Goal: Information Seeking & Learning: Learn about a topic

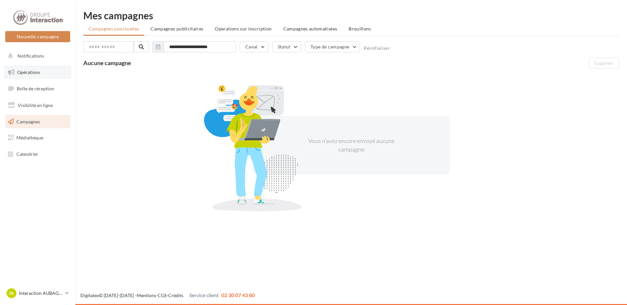
click at [40, 70] on link "Opérations" at bounding box center [38, 73] width 68 height 14
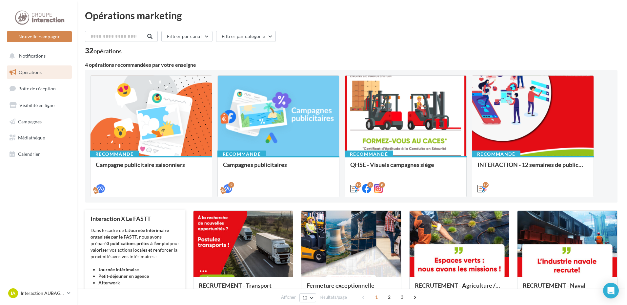
scroll to position [98, 0]
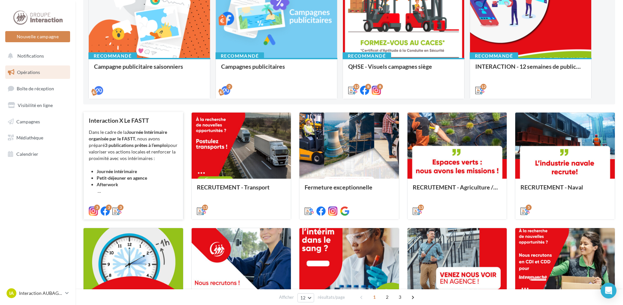
click at [132, 141] on strong "Journée Intérimaire organisée par le FASTT" at bounding box center [128, 135] width 78 height 12
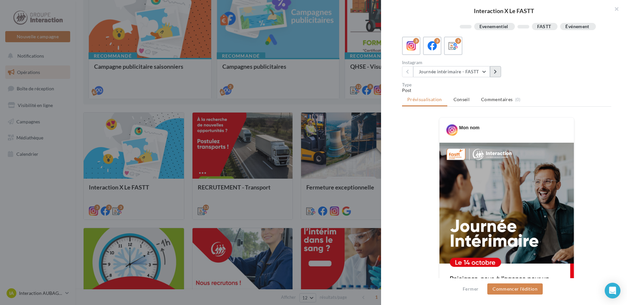
click at [491, 77] on button at bounding box center [495, 71] width 11 height 11
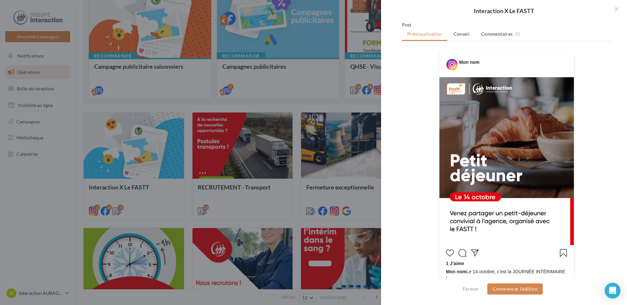
scroll to position [316, 0]
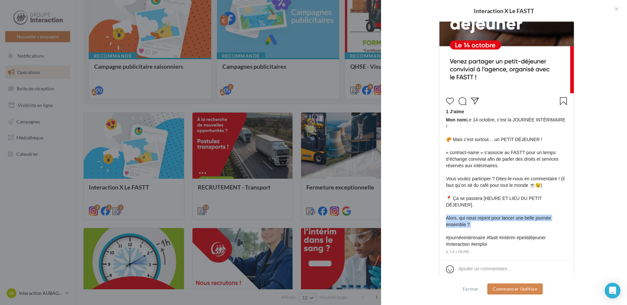
click at [473, 228] on span "Mon nom Le 14 octobre, c’est la JOURNÉE INTÉRIMAIRE ! 🥐 Mais c’est surtout… un …" at bounding box center [506, 182] width 121 height 131
click at [548, 225] on span "Mon nom Le 14 octobre, c’est la JOURNÉE INTÉRIMAIRE ! 🥐 Mais c’est surtout… un …" at bounding box center [506, 182] width 121 height 131
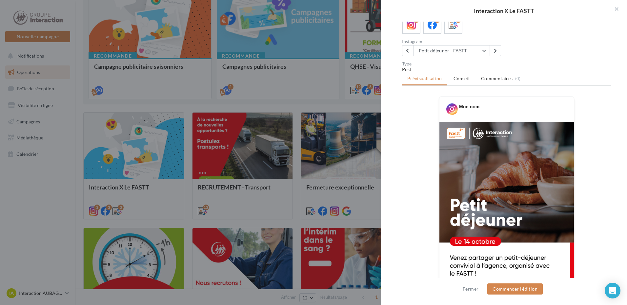
scroll to position [54, 0]
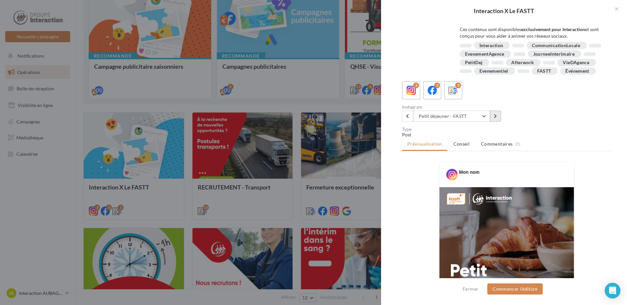
click at [493, 122] on button at bounding box center [495, 116] width 11 height 11
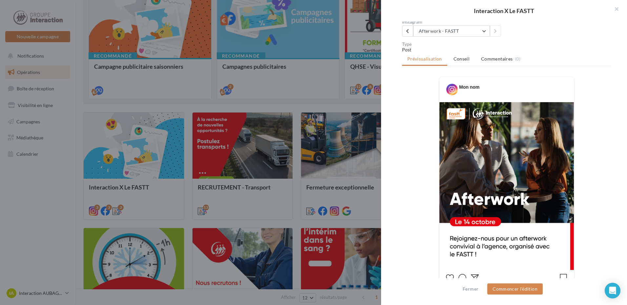
scroll to position [41, 0]
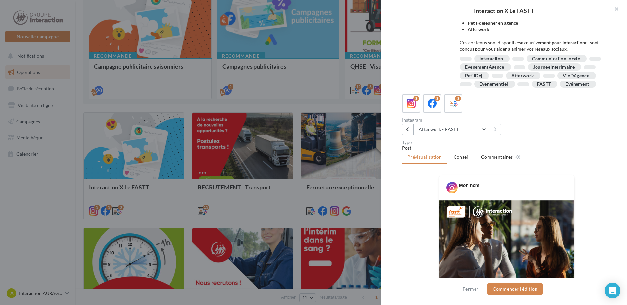
click at [483, 135] on button "Afterwork - FASTT" at bounding box center [451, 129] width 77 height 11
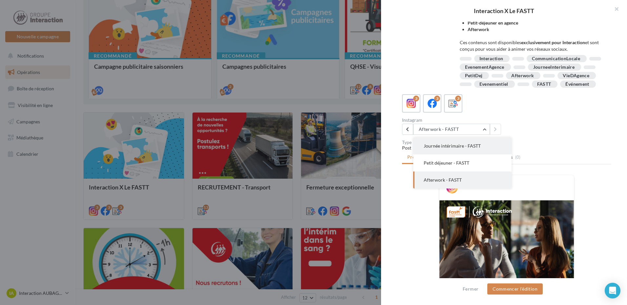
click at [472, 149] on span "Journée intérimaire - FASTT" at bounding box center [451, 146] width 57 height 6
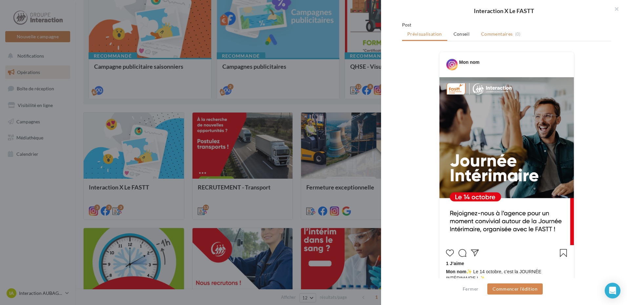
scroll to position [66, 0]
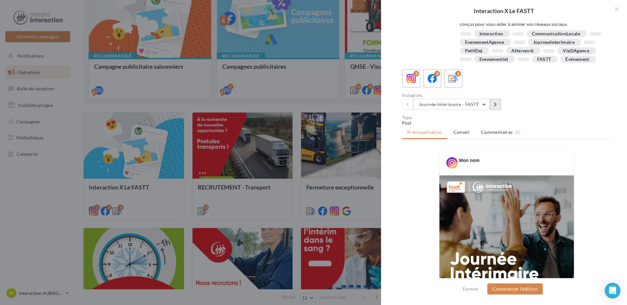
click at [496, 110] on button at bounding box center [495, 104] width 11 height 11
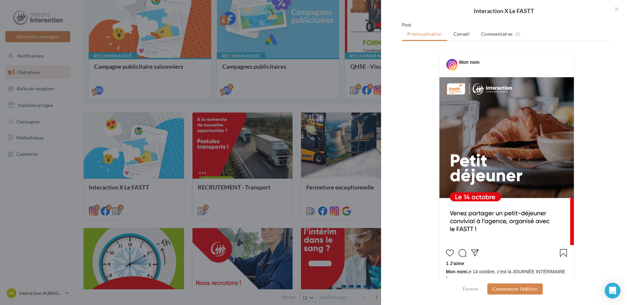
scroll to position [98, 0]
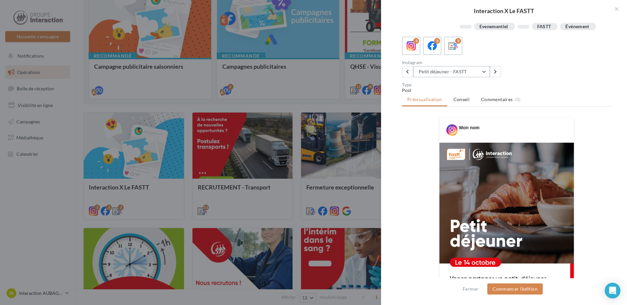
click at [486, 77] on button "Petit déjeuner - FASTT" at bounding box center [451, 71] width 77 height 11
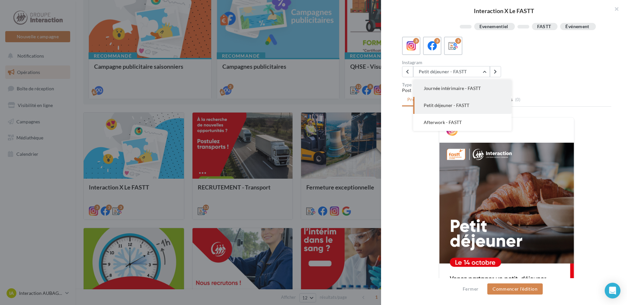
click at [454, 91] on span "Journée intérimaire - FASTT" at bounding box center [451, 89] width 57 height 6
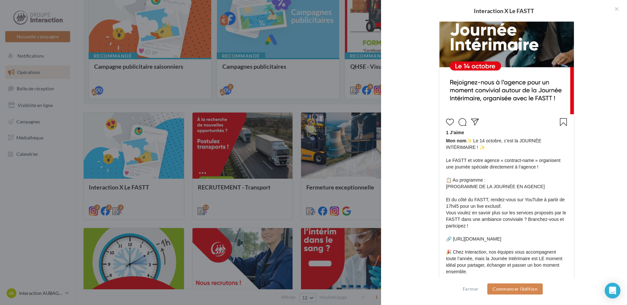
scroll to position [131, 0]
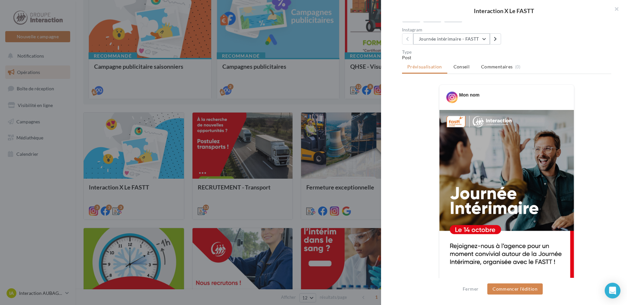
click at [484, 45] on button "Journée intérimaire - FASTT" at bounding box center [451, 38] width 77 height 11
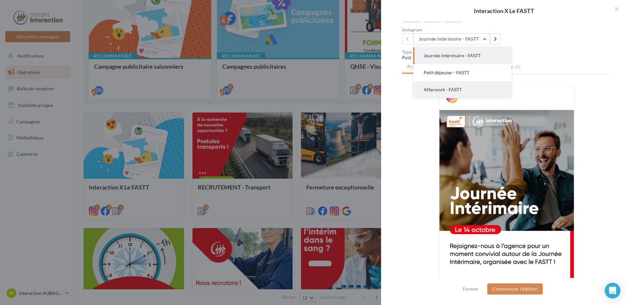
click at [484, 97] on button "Afterwork - FASTT" at bounding box center [462, 89] width 98 height 17
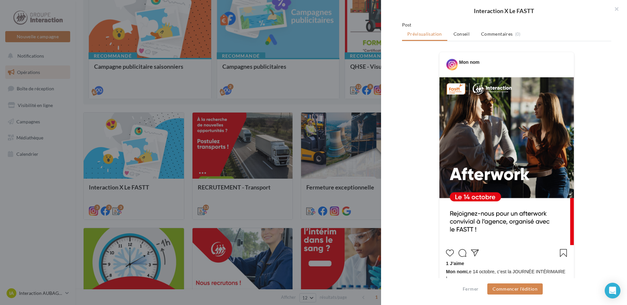
scroll to position [229, 0]
